Goal: Task Accomplishment & Management: Manage account settings

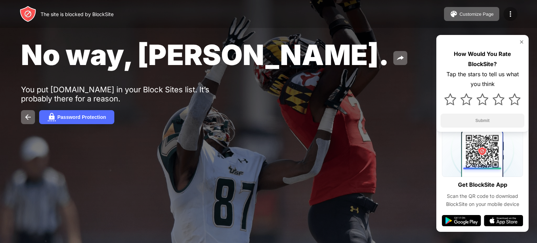
click at [513, 15] on img at bounding box center [511, 14] width 8 height 8
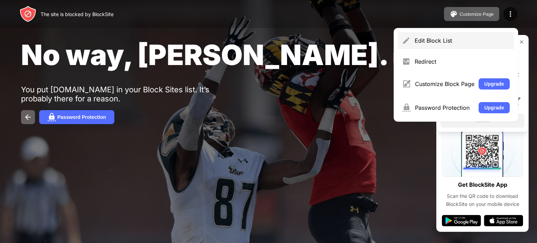
click at [443, 37] on div "Edit Block List" at bounding box center [456, 40] width 116 height 17
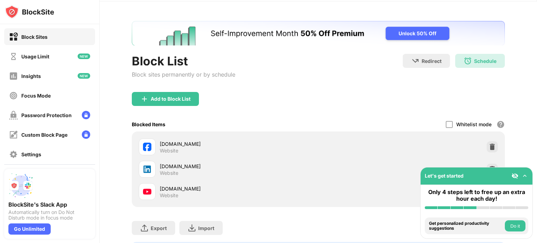
scroll to position [66, 0]
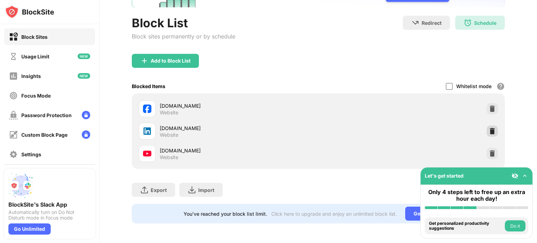
click at [489, 128] on img at bounding box center [492, 131] width 7 height 7
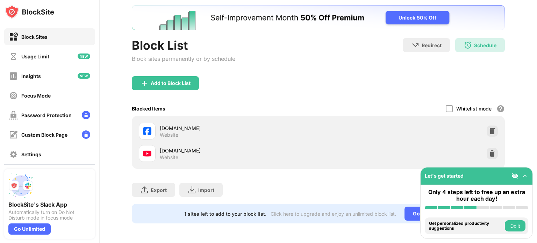
scroll to position [43, 0]
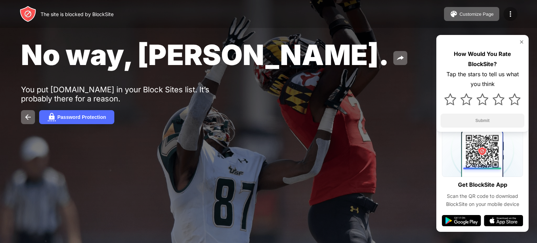
click at [511, 12] on img at bounding box center [511, 14] width 8 height 8
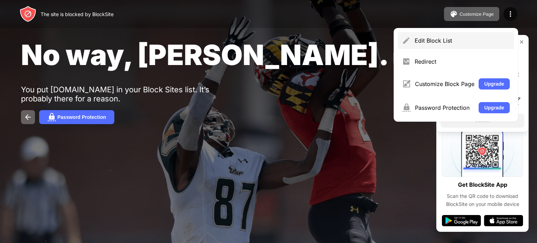
click at [450, 42] on div "Edit Block List" at bounding box center [462, 40] width 95 height 7
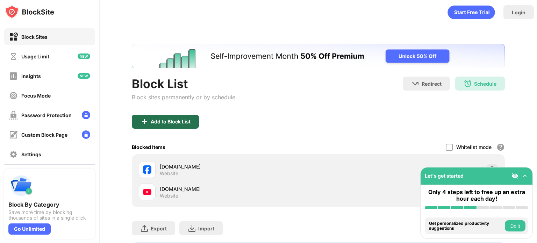
click at [167, 123] on div "Add to Block List" at bounding box center [171, 122] width 40 height 6
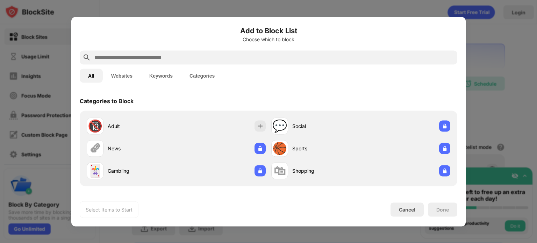
click at [187, 55] on input "text" at bounding box center [274, 57] width 361 height 8
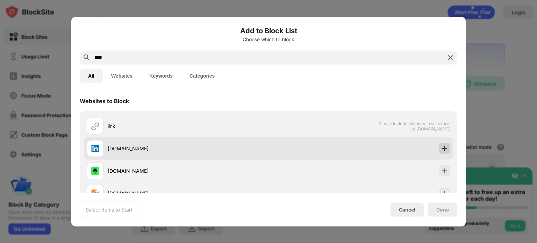
type input "****"
click at [441, 150] on img at bounding box center [444, 148] width 7 height 7
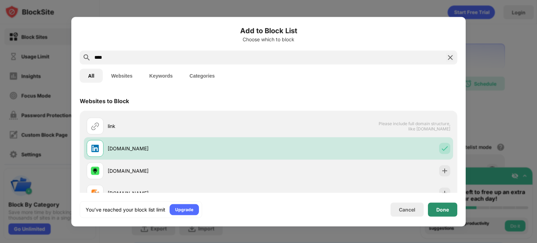
click at [442, 212] on div "Done" at bounding box center [443, 210] width 13 height 6
